Goal: Transaction & Acquisition: Purchase product/service

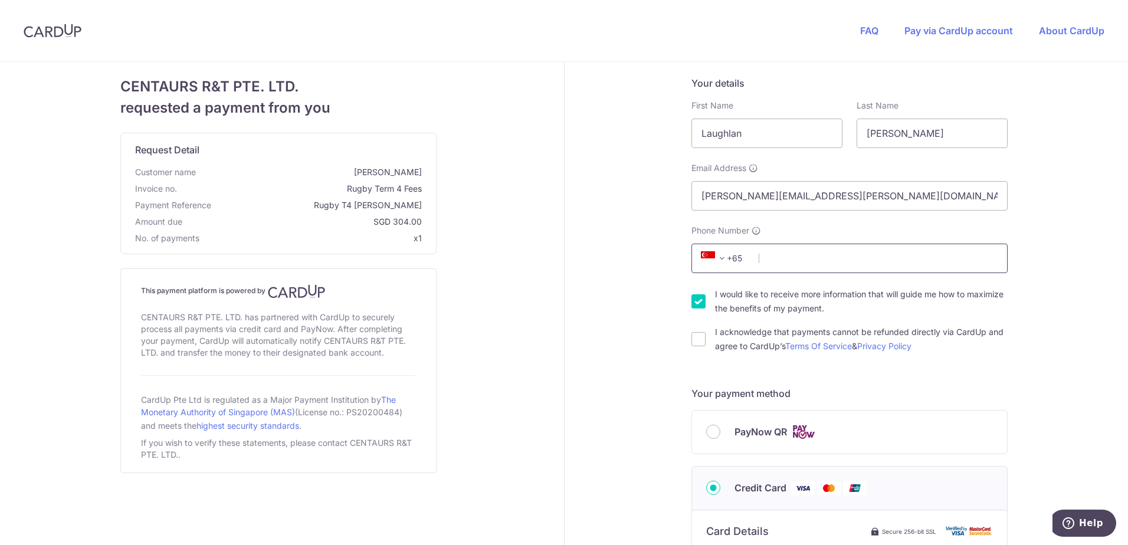
click at [818, 253] on input "Phone Number" at bounding box center [849, 258] width 316 height 29
type input "88761547"
type input "049318"
type input "[STREET_ADDRESS]"
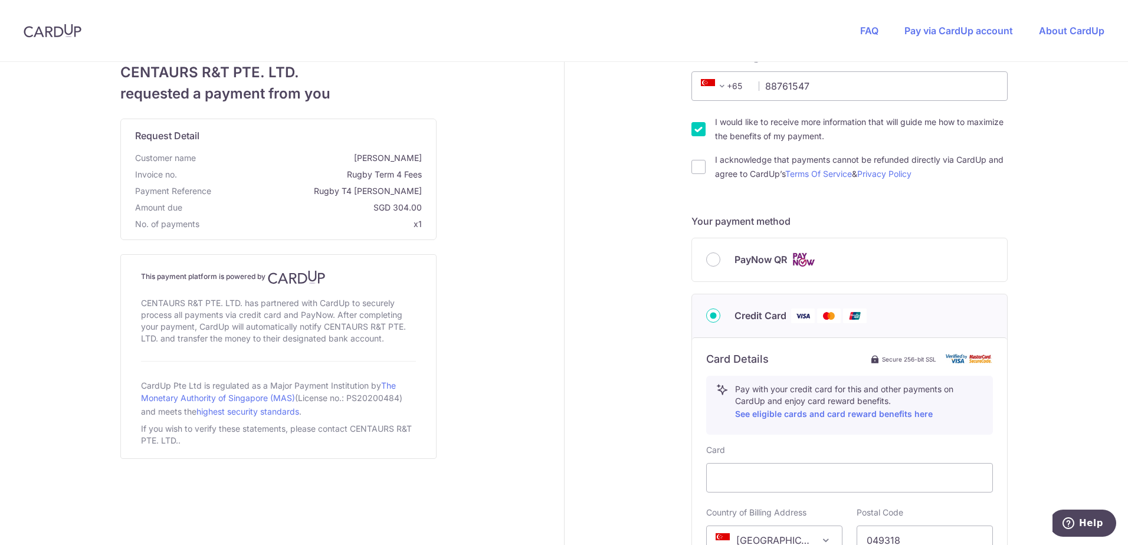
scroll to position [177, 0]
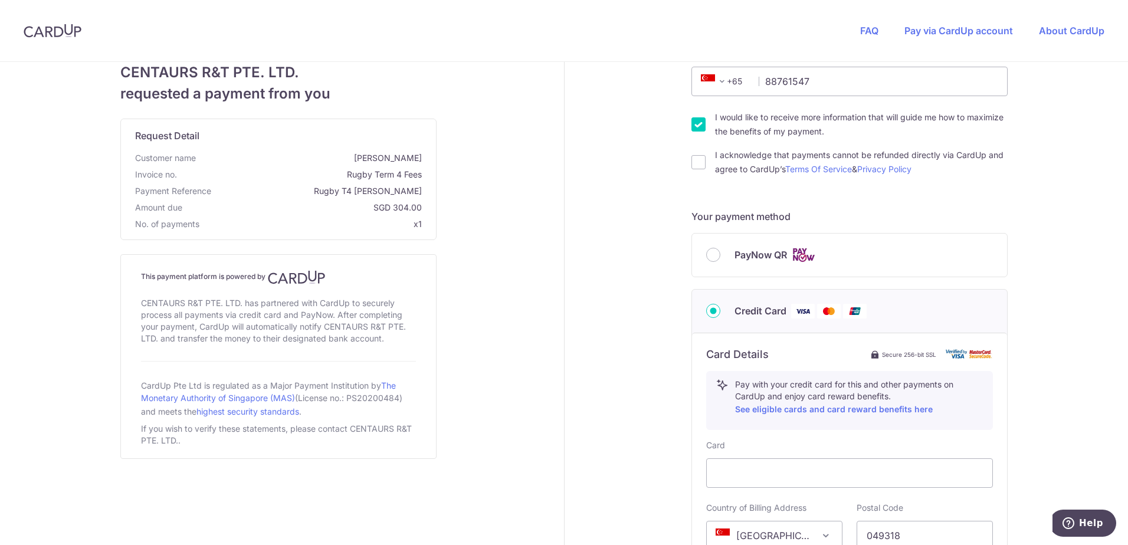
click at [695, 120] on input "I would like to receive more information that will guide me how to maximize the…" at bounding box center [698, 124] width 14 height 14
checkbox input "false"
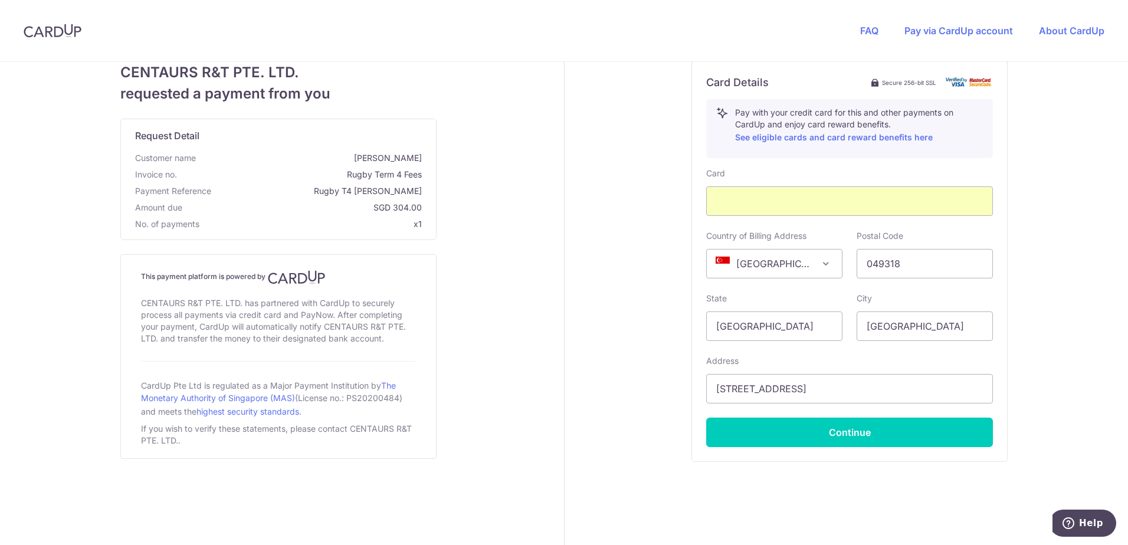
scroll to position [466, 0]
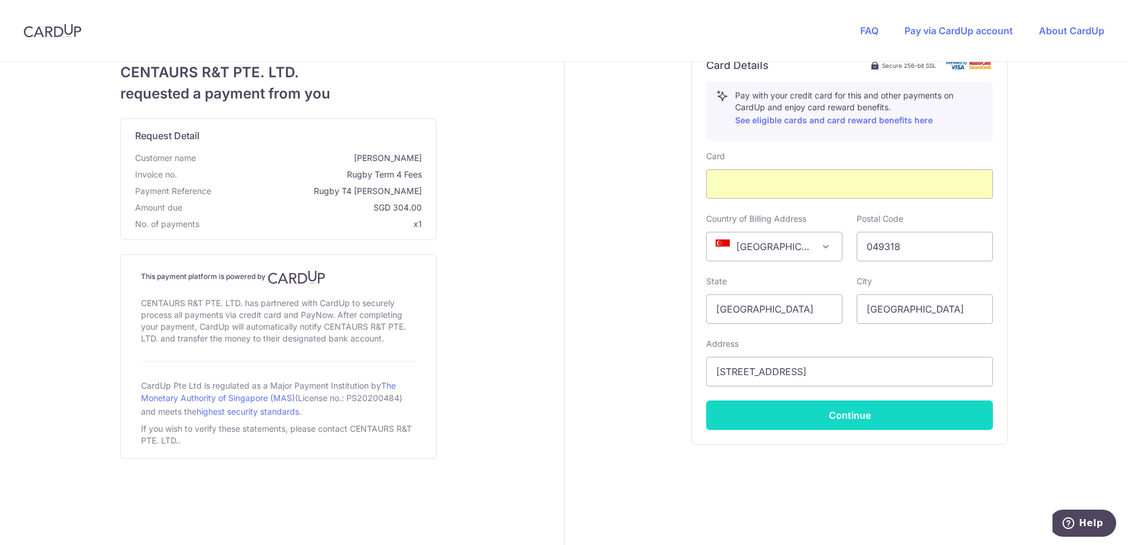
click at [848, 419] on button "Continue" at bounding box center [849, 415] width 287 height 29
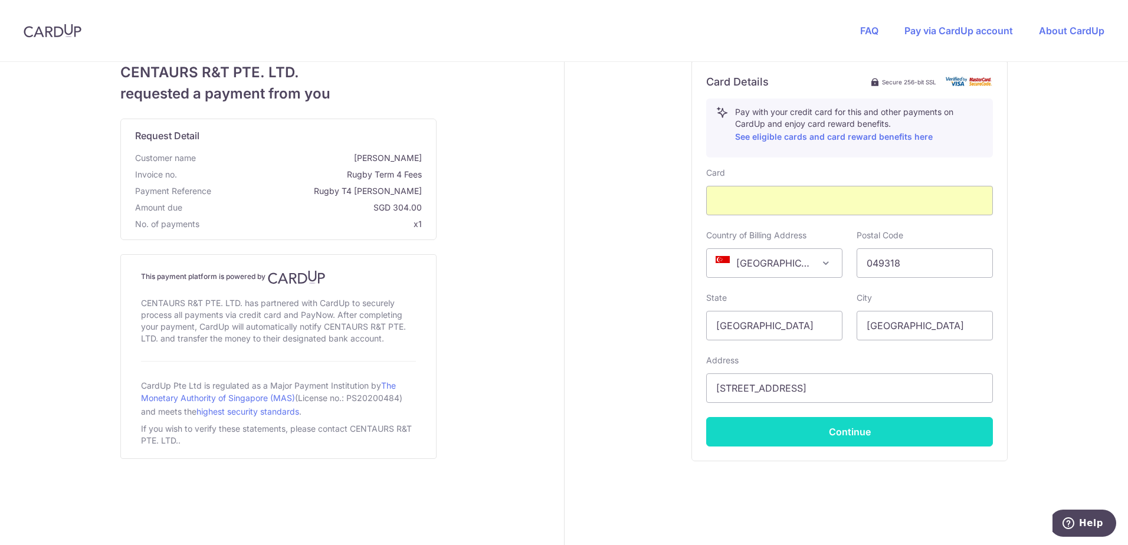
scroll to position [36, 0]
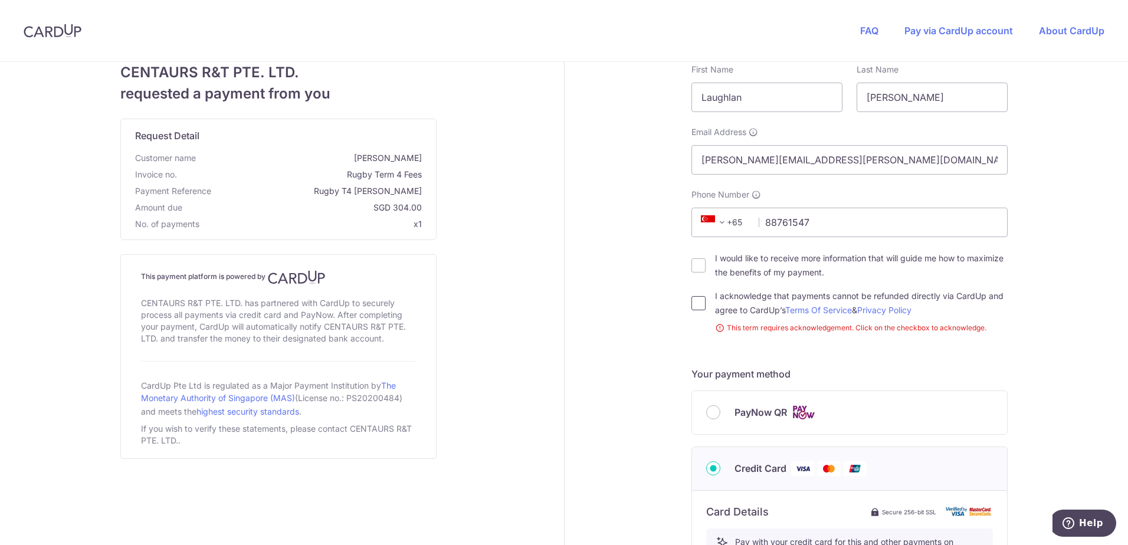
click at [697, 301] on input "I acknowledge that payments cannot be refunded directly via CardUp and agree to…" at bounding box center [698, 303] width 14 height 14
checkbox input "true"
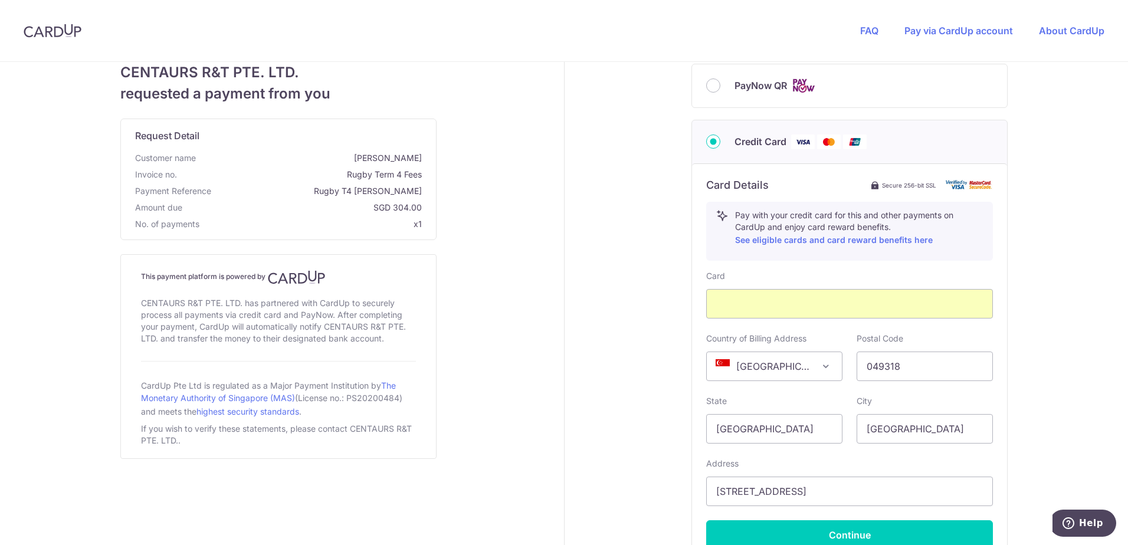
scroll to position [449, 0]
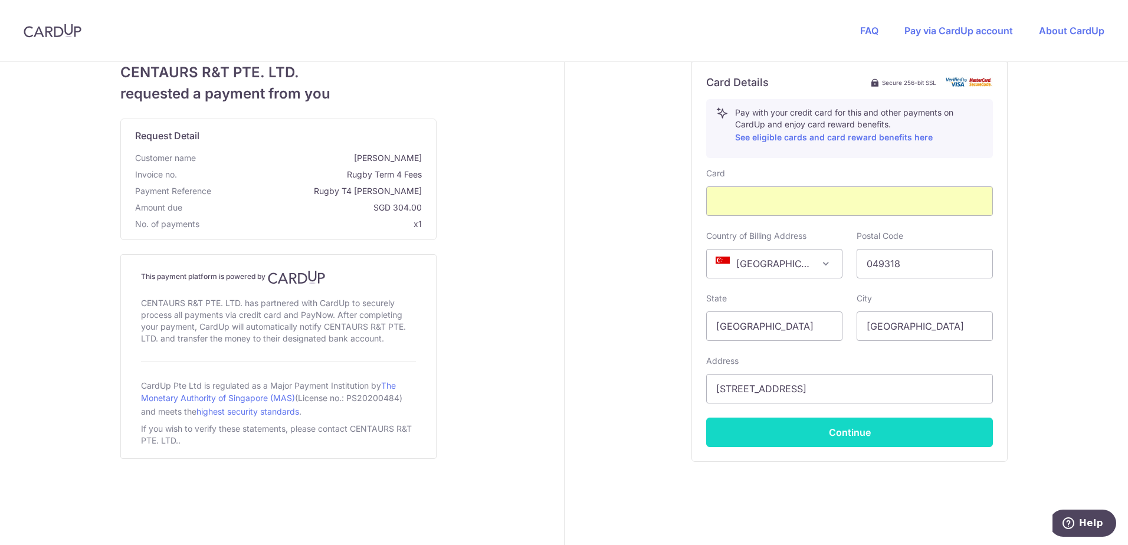
click at [853, 428] on button "Continue" at bounding box center [849, 432] width 287 height 29
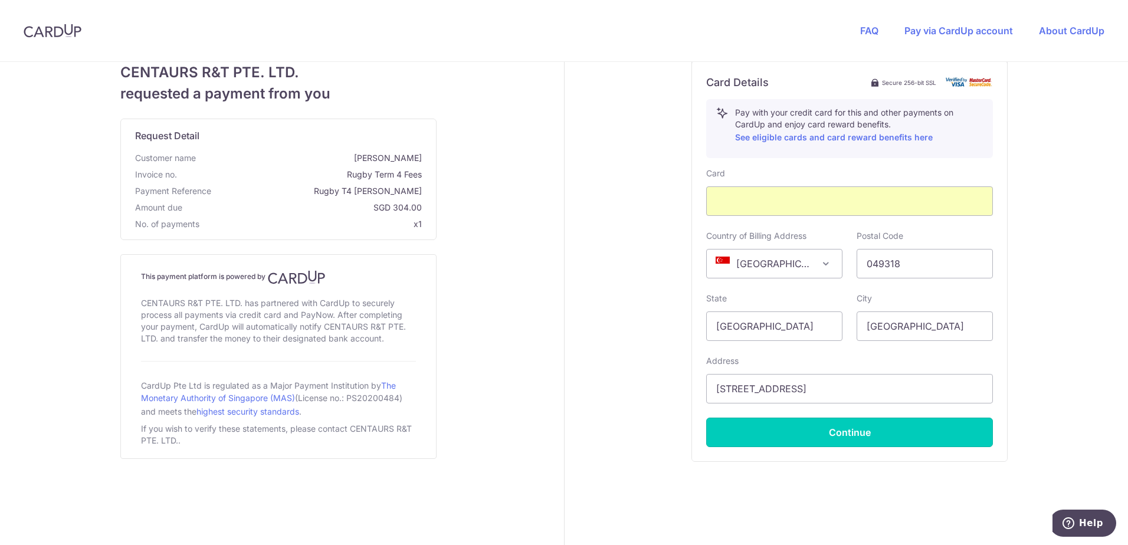
type input "**** 0642"
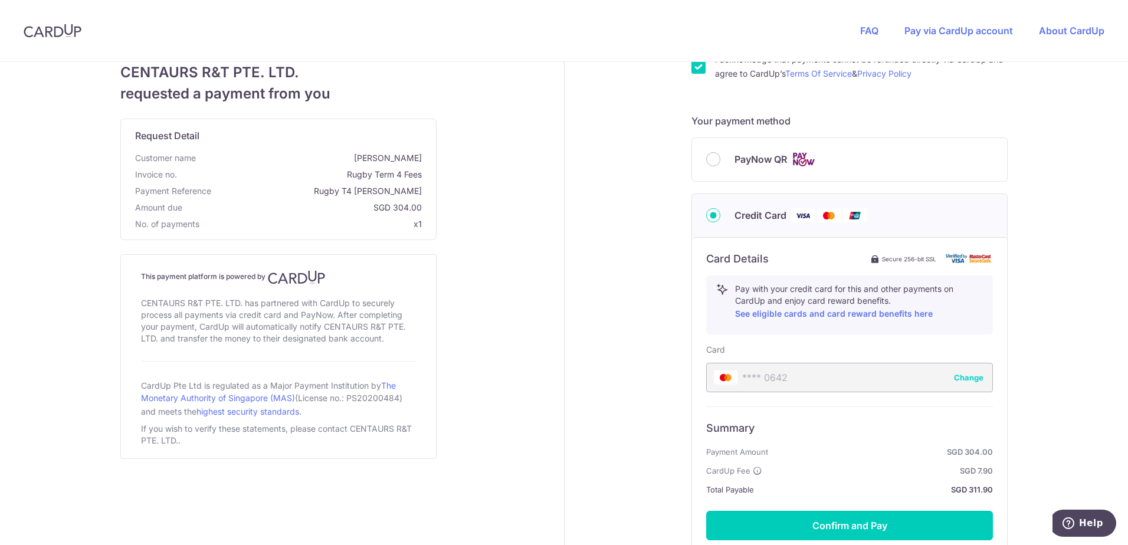
scroll to position [354, 0]
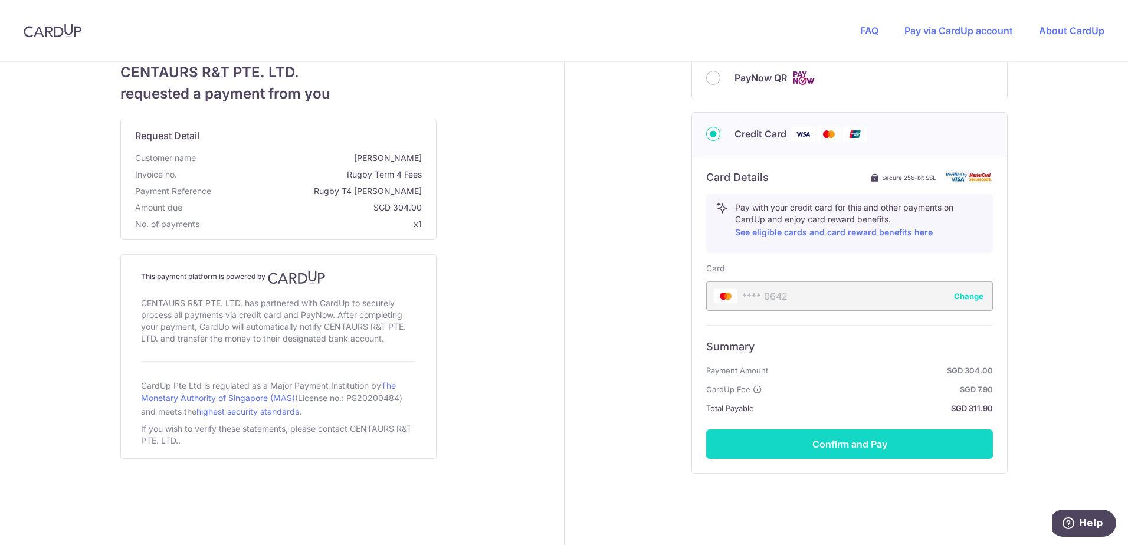
click at [831, 437] on button "Confirm and Pay" at bounding box center [849, 444] width 287 height 29
